Goal: Ask a question

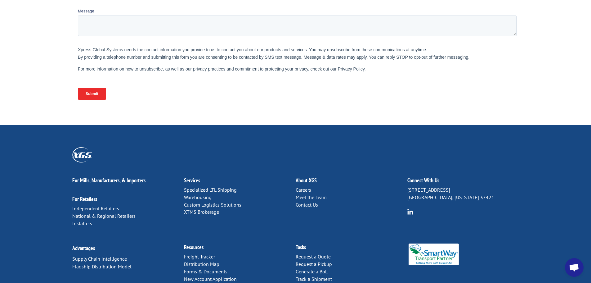
scroll to position [255, 0]
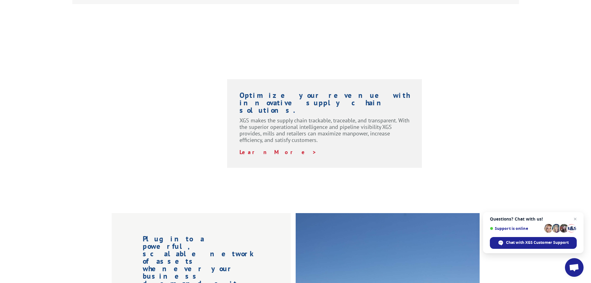
scroll to position [434, 0]
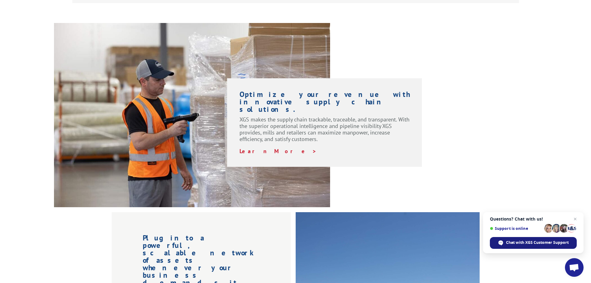
click at [529, 240] on span "Chat with XGS Customer Support" at bounding box center [537, 242] width 63 height 6
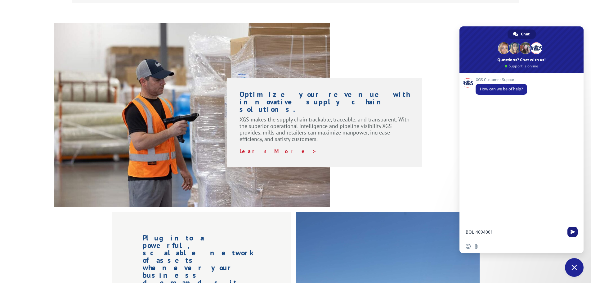
type textarea "BOL 4694001"
click at [572, 230] on span "Send" at bounding box center [572, 231] width 5 height 5
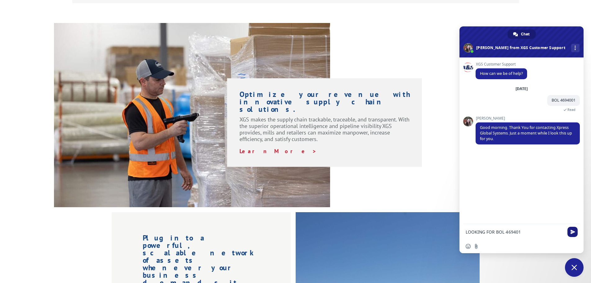
type textarea "LOOKING FOR BOL 469401"
click at [572, 230] on span "Send" at bounding box center [572, 231] width 5 height 5
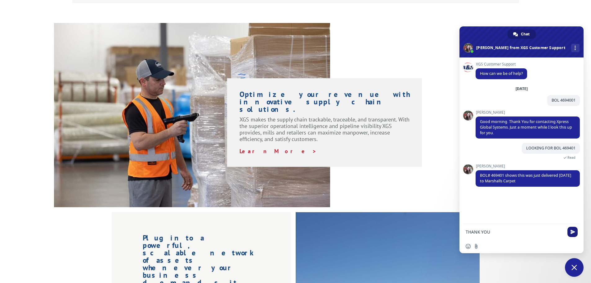
type textarea "THANK YOU"
click at [572, 230] on span "Send" at bounding box center [572, 231] width 5 height 5
